Goal: Task Accomplishment & Management: Use online tool/utility

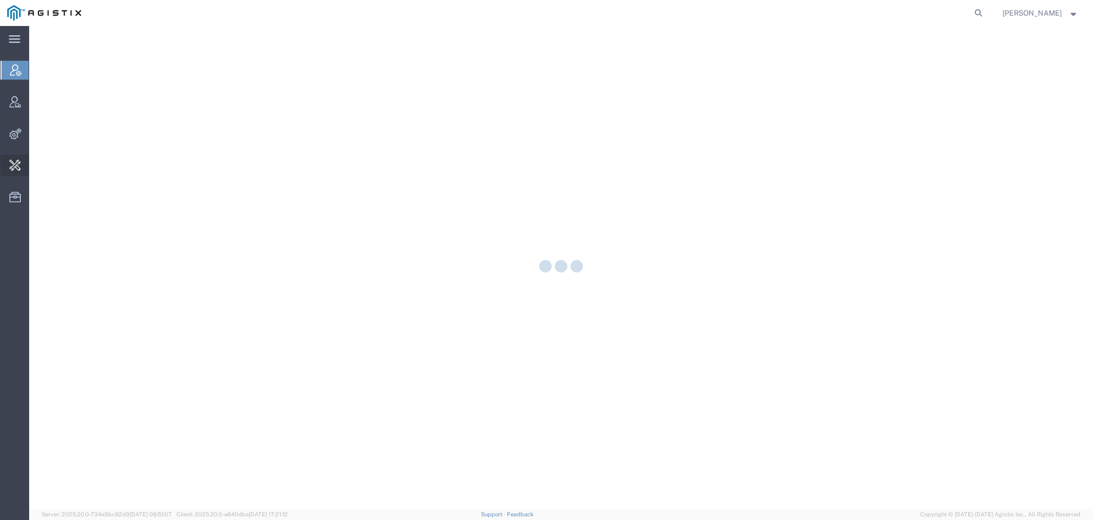
click at [0, 0] on span "Change Carrier" at bounding box center [0, 0] width 0 height 0
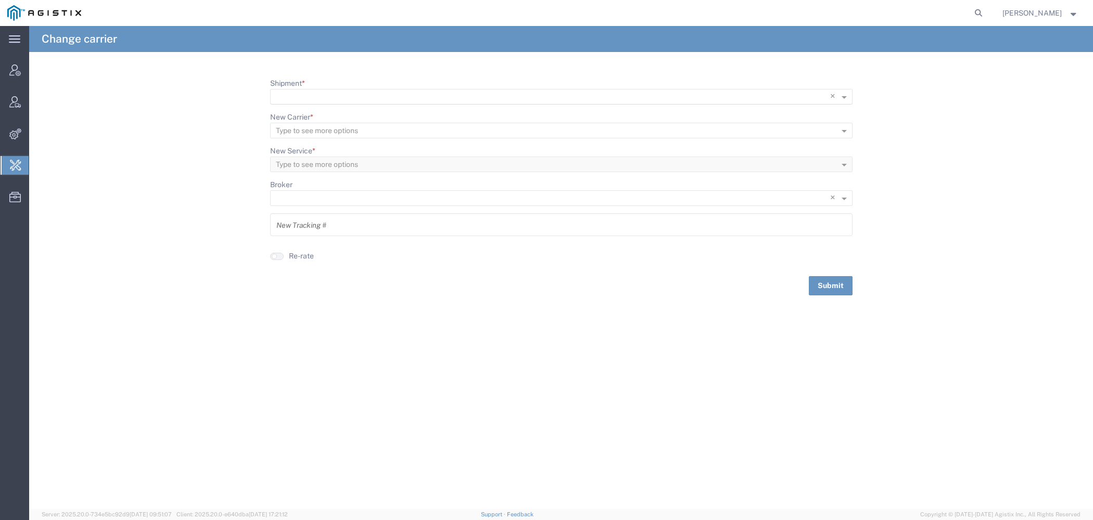
click at [378, 101] on input "Shipment *" at bounding box center [540, 97] width 528 height 15
paste input "57008235"
type input "57008235"
click at [351, 113] on div "57008235" at bounding box center [561, 112] width 580 height 16
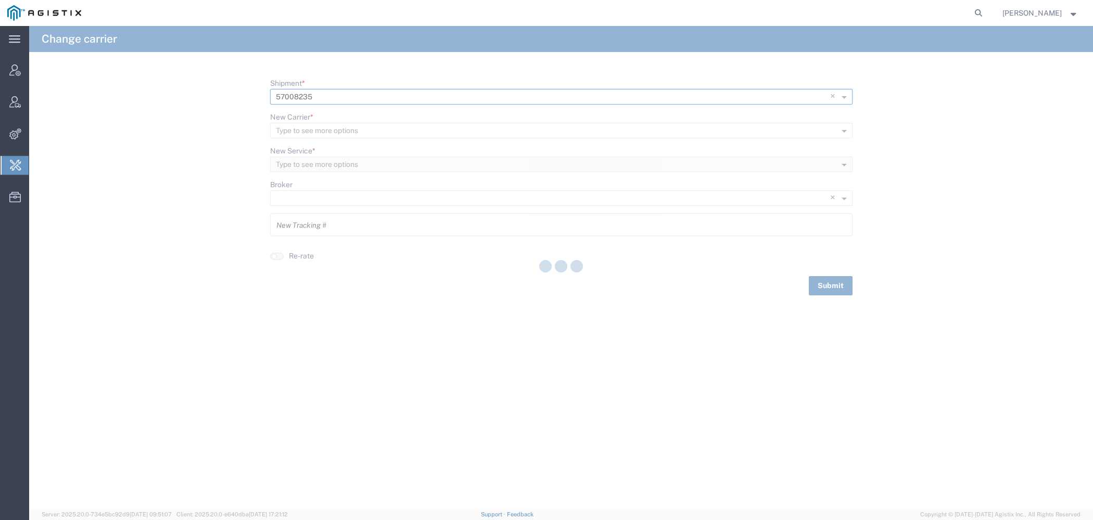
type input "57008235"
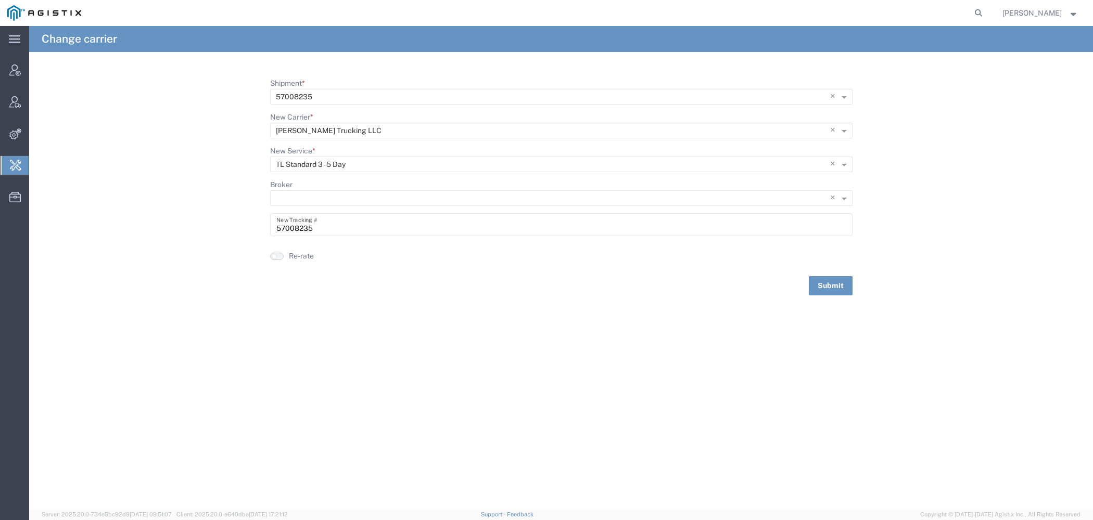
click at [281, 256] on button "button" at bounding box center [277, 256] width 14 height 7
click at [841, 290] on button "Submit" at bounding box center [831, 285] width 44 height 19
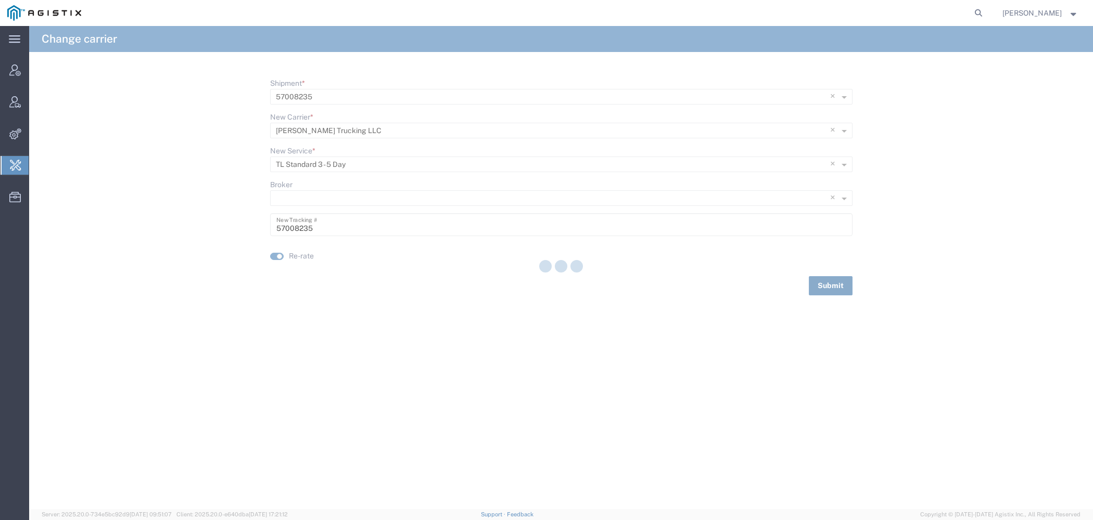
click at [827, 287] on button "Submit" at bounding box center [831, 285] width 44 height 19
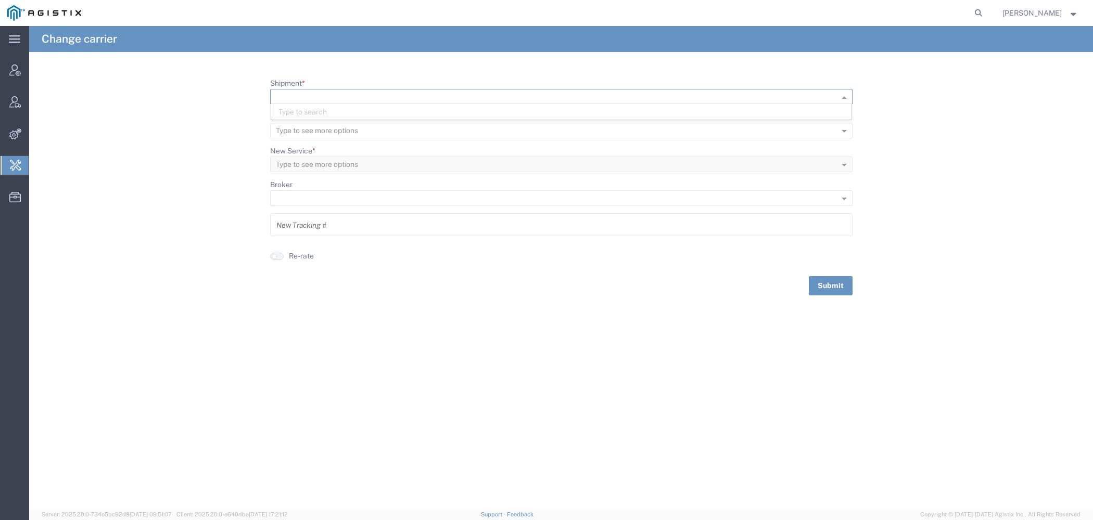
click at [331, 93] on input "Shipment *" at bounding box center [544, 97] width 537 height 15
paste input "57008237"
type input "57008237"
click at [324, 116] on div "57008237" at bounding box center [561, 112] width 580 height 16
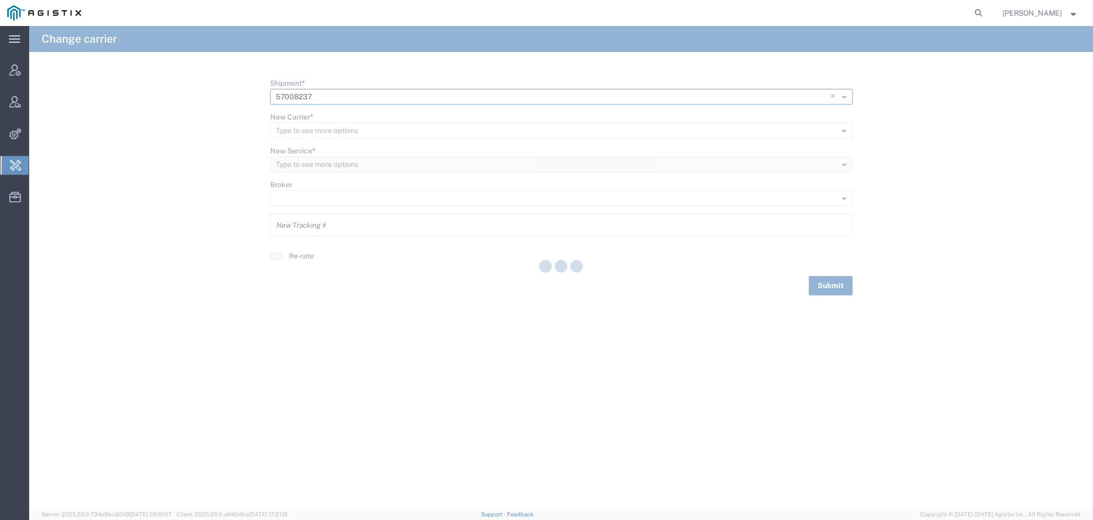
type input "57008237"
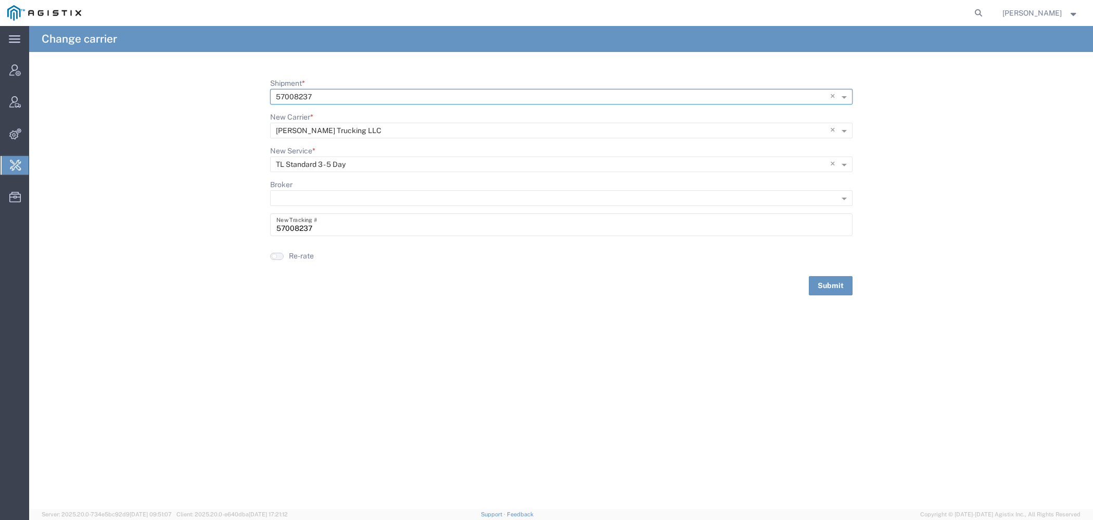
click at [279, 255] on button "button" at bounding box center [277, 256] width 14 height 7
click at [836, 282] on button "Submit" at bounding box center [831, 285] width 44 height 19
click at [286, 104] on input "Shipment *" at bounding box center [544, 97] width 537 height 15
paste input "57026913"
type input "57026913"
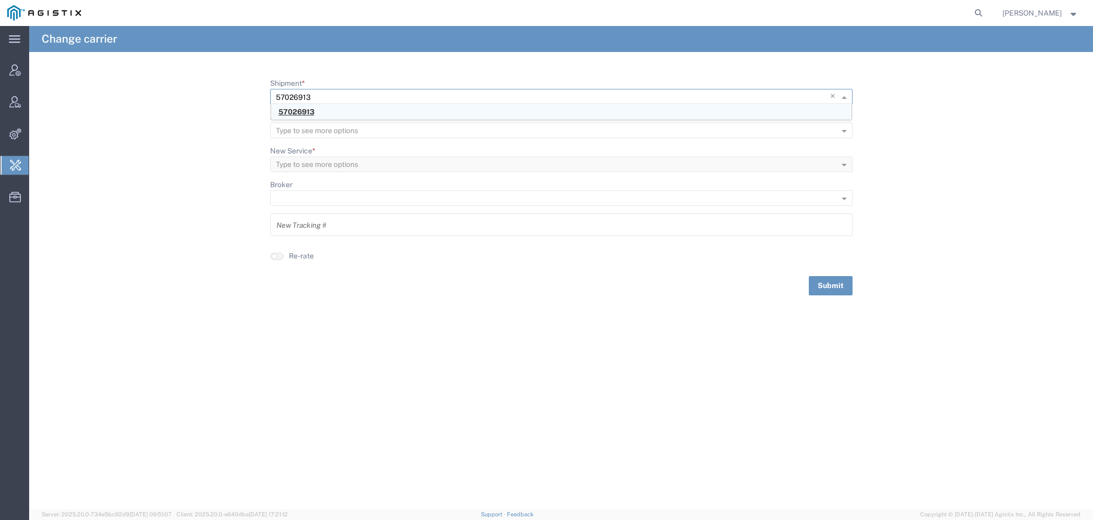
click at [309, 116] on span "57026913" at bounding box center [296, 112] width 36 height 8
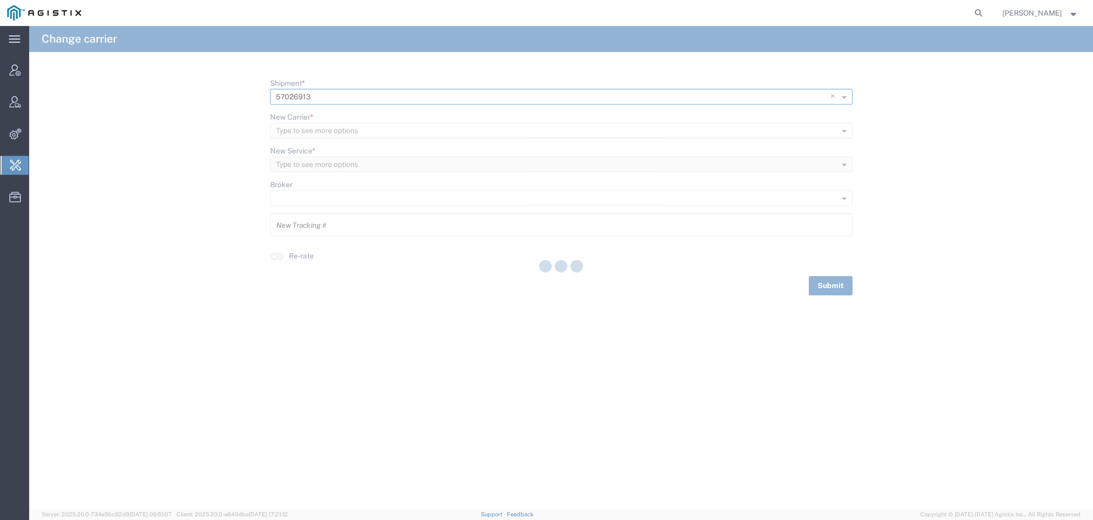
type input "57026913"
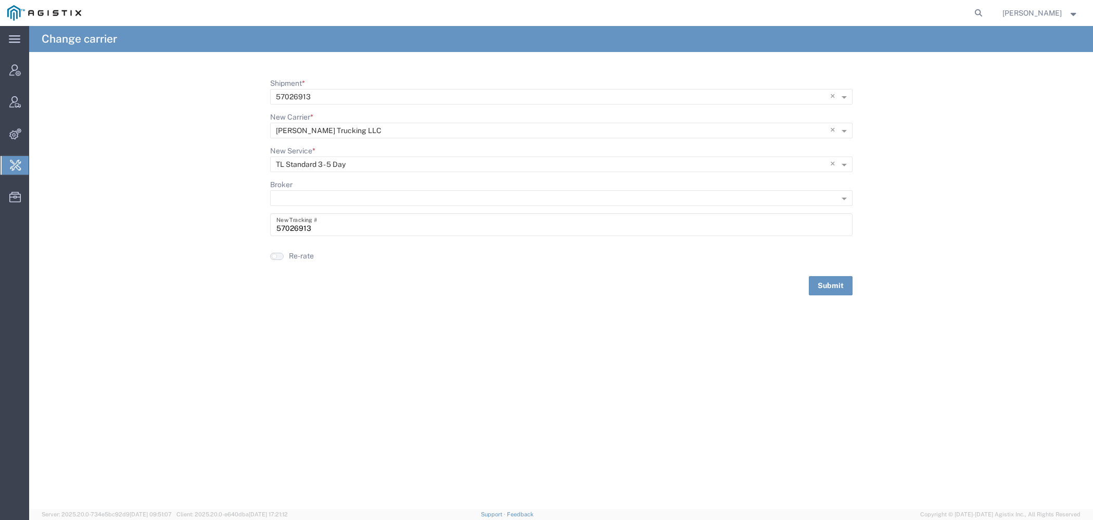
click at [276, 253] on button "button" at bounding box center [277, 256] width 14 height 7
click at [832, 286] on button "Submit" at bounding box center [831, 285] width 44 height 19
click at [340, 95] on input "Shipment *" at bounding box center [544, 97] width 537 height 15
paste input "57026921"
type input "57026921"
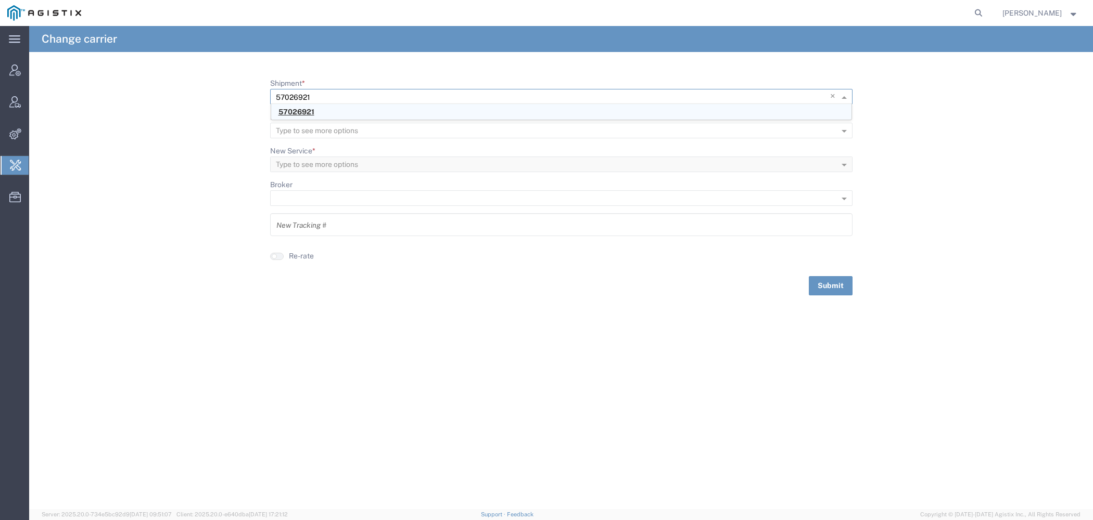
click at [310, 109] on span "57026921" at bounding box center [296, 112] width 36 height 8
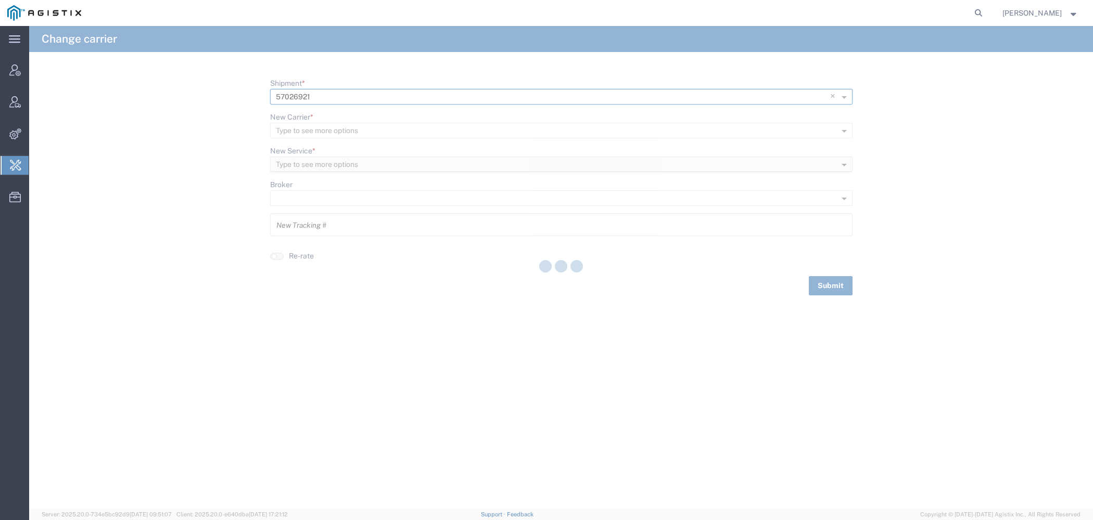
type input "57026921"
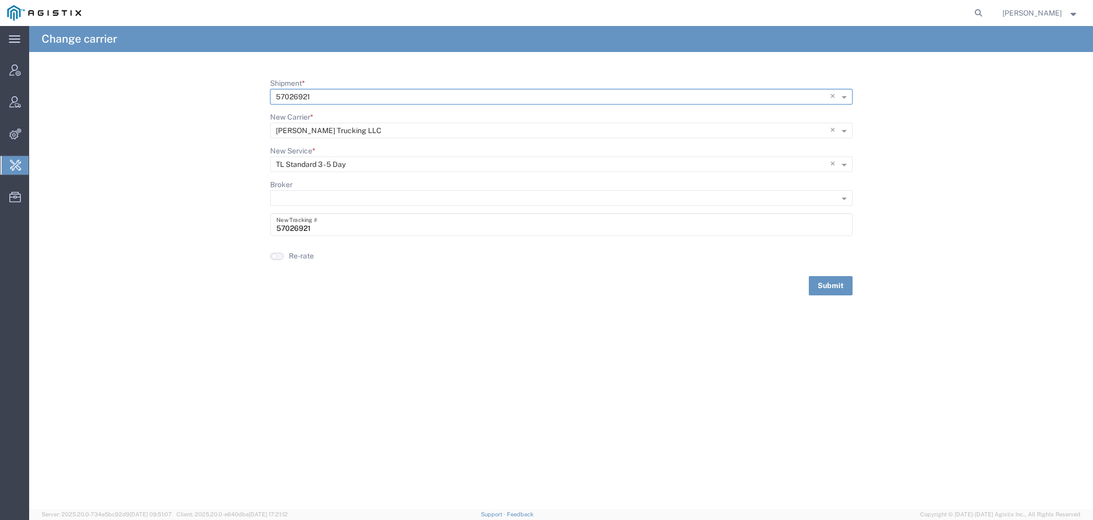
click at [278, 256] on button "button" at bounding box center [277, 256] width 14 height 7
click at [828, 287] on button "Submit" at bounding box center [831, 285] width 44 height 19
click at [986, 10] on icon at bounding box center [978, 13] width 15 height 15
paste input "56997407"
type input "56997407"
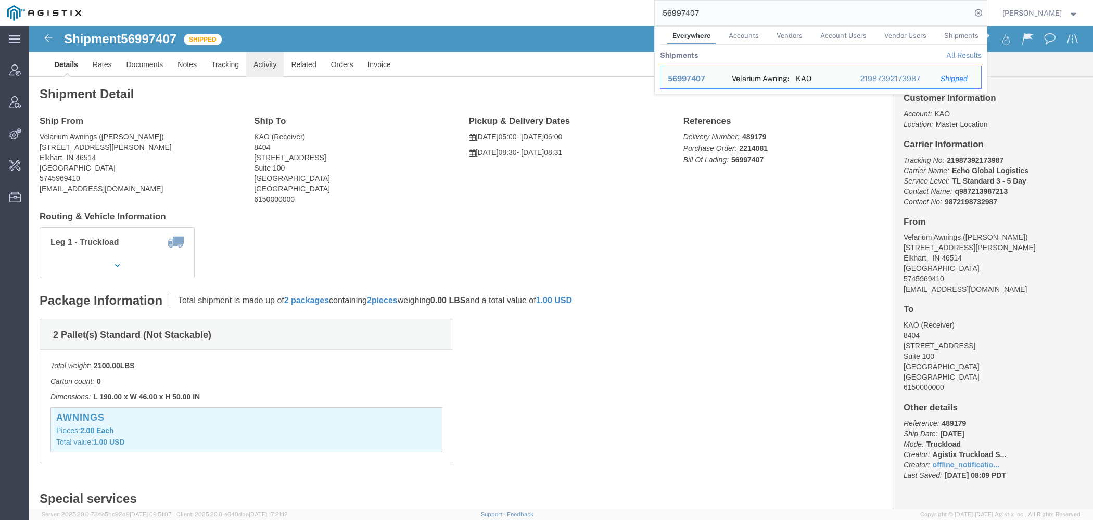
click link "Activity"
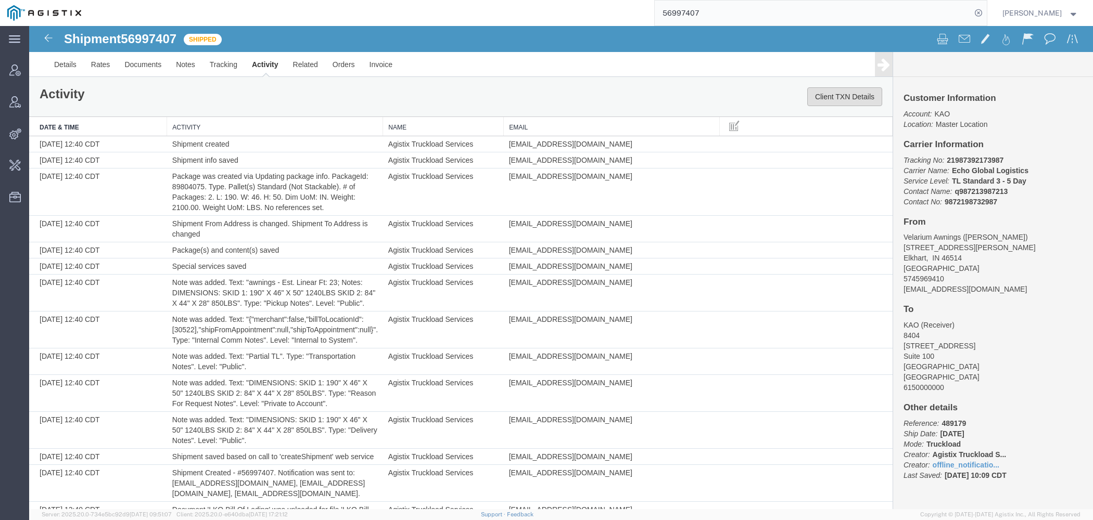
click at [846, 101] on button "Client TXN Details" at bounding box center [844, 96] width 75 height 19
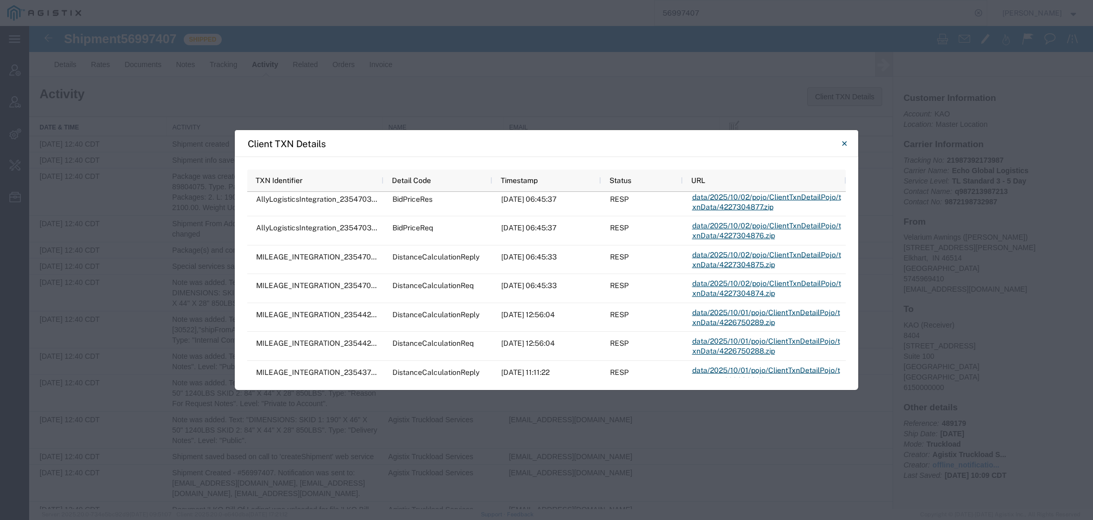
scroll to position [247, 0]
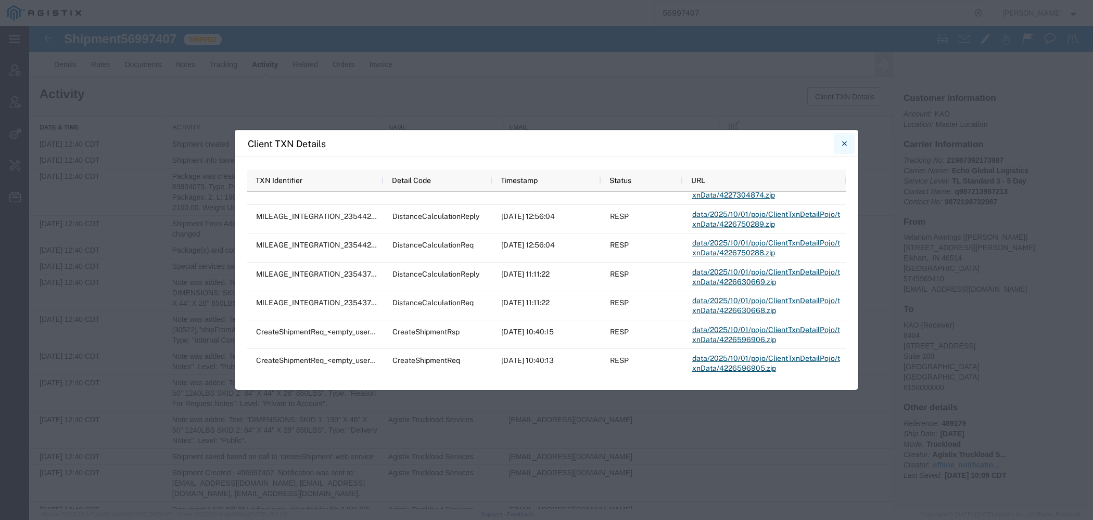
click at [841, 139] on button "Close" at bounding box center [844, 143] width 21 height 21
